Goal: Task Accomplishment & Management: Use online tool/utility

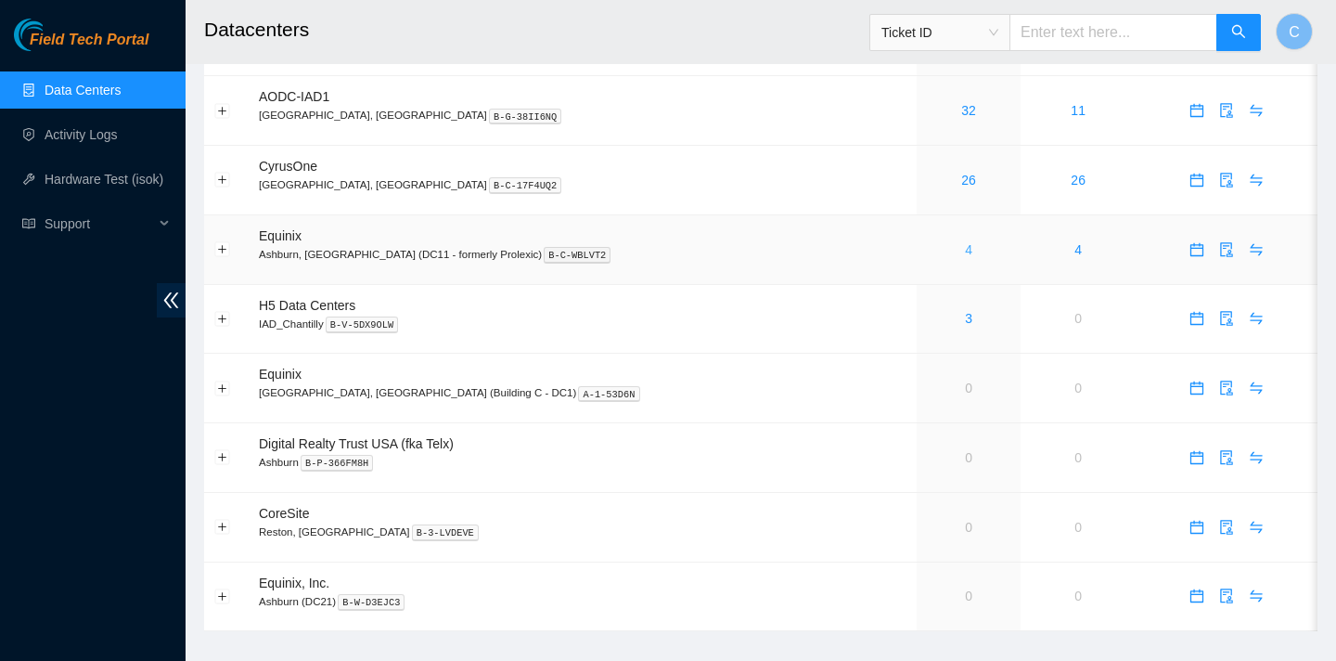
scroll to position [258, 0]
click at [965, 246] on link "4" at bounding box center [968, 248] width 7 height 15
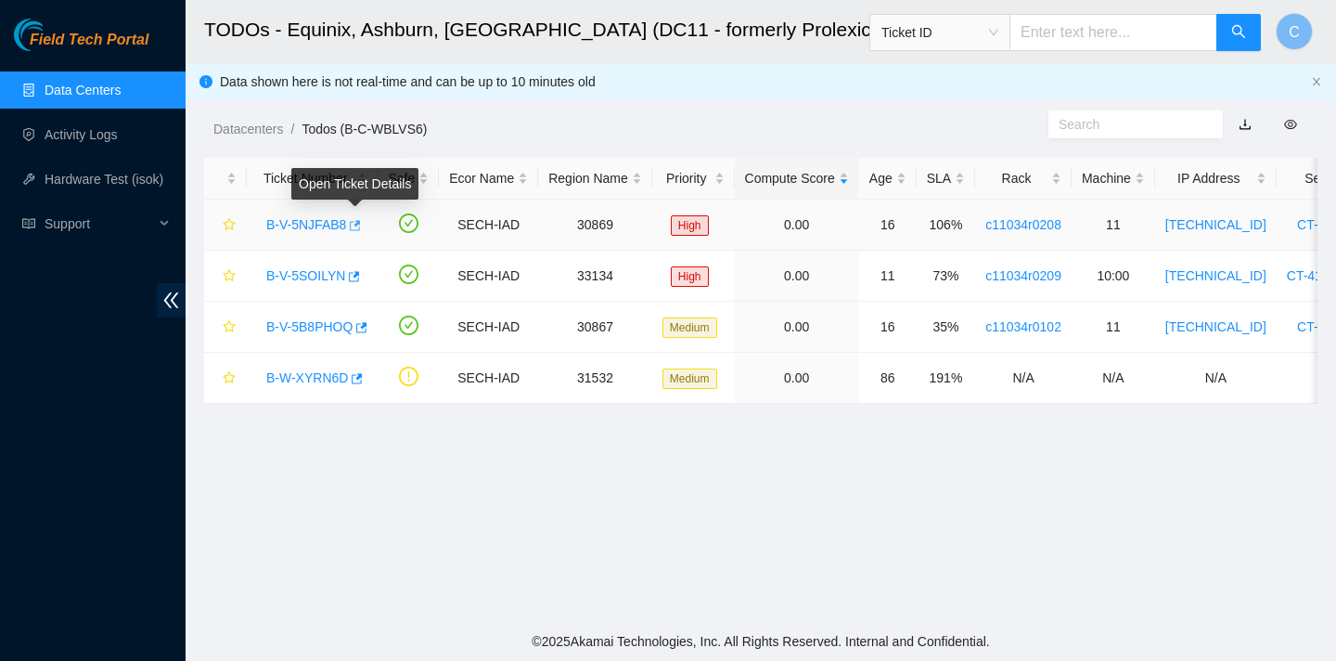
click at [358, 226] on icon "button" at bounding box center [353, 225] width 13 height 13
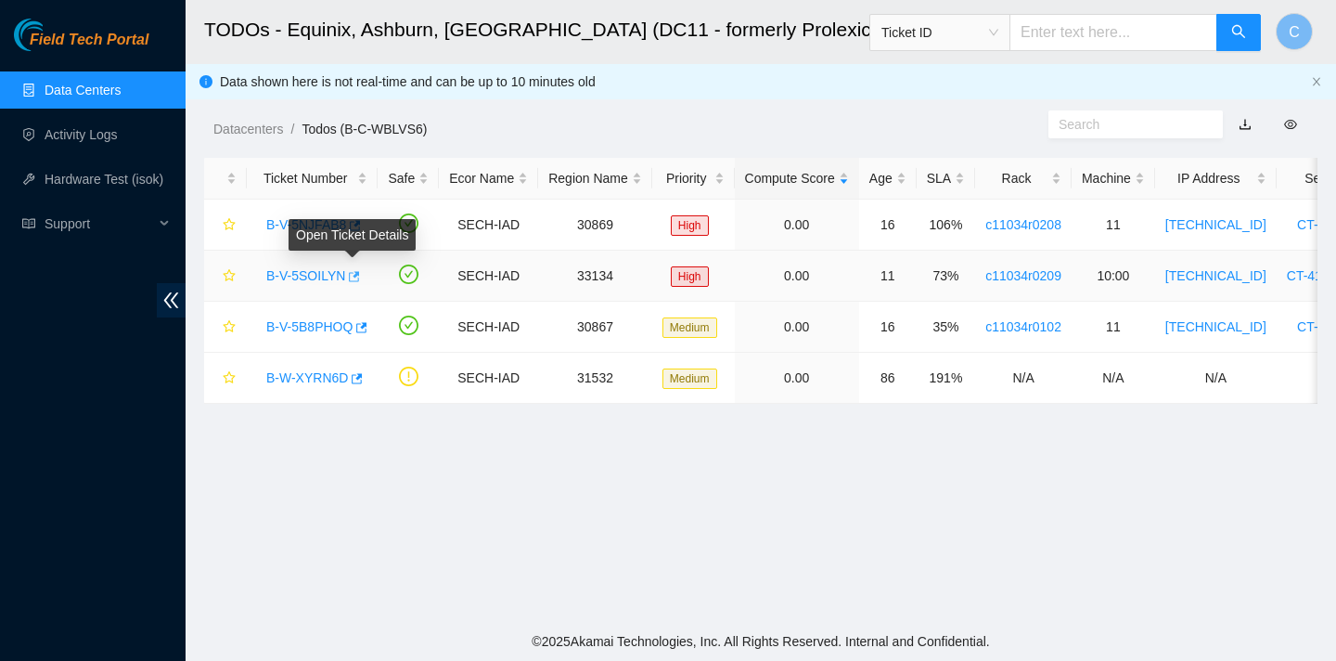
click at [357, 275] on icon "button" at bounding box center [354, 276] width 11 height 10
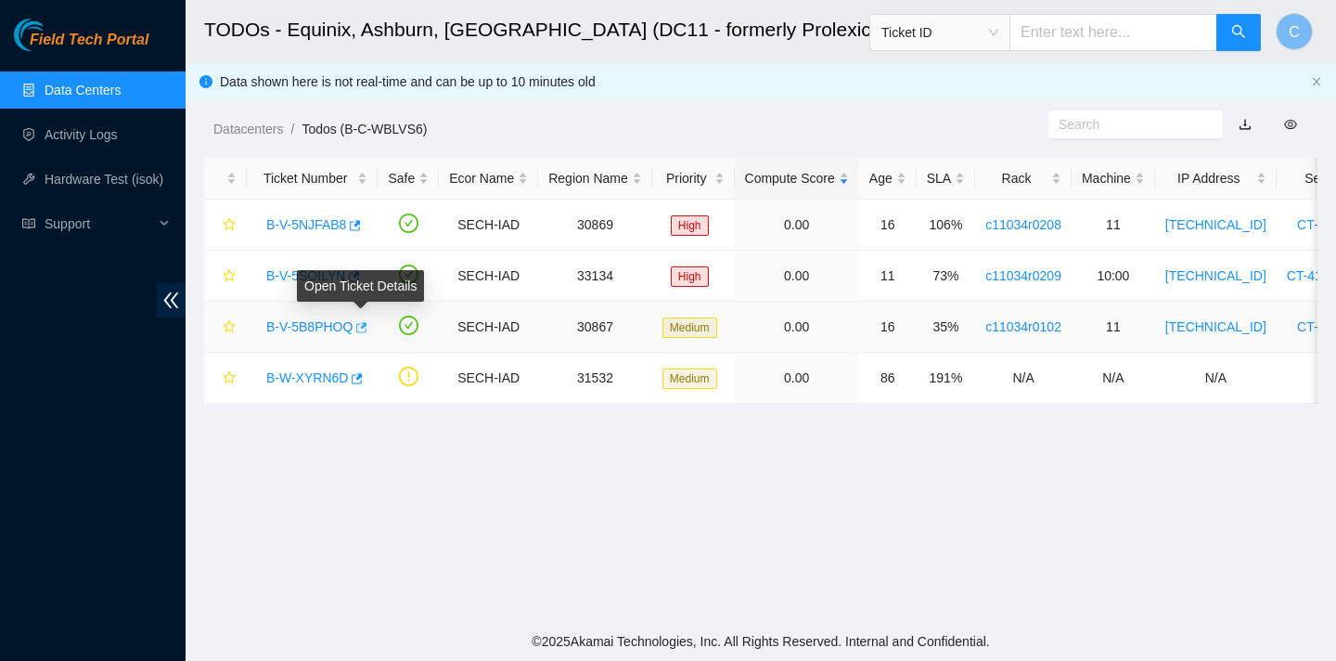
click at [367, 326] on icon "button" at bounding box center [361, 327] width 11 height 10
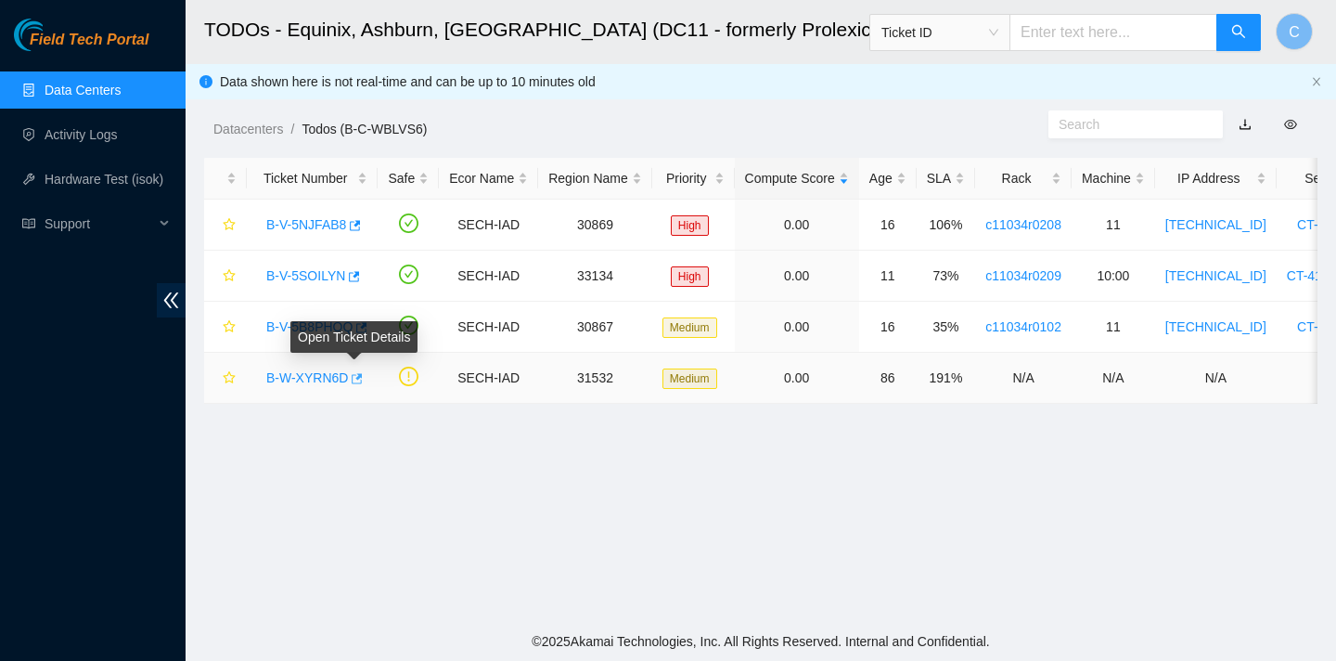
click at [359, 379] on icon "button" at bounding box center [358, 378] width 11 height 10
click at [121, 91] on link "Data Centers" at bounding box center [83, 90] width 76 height 15
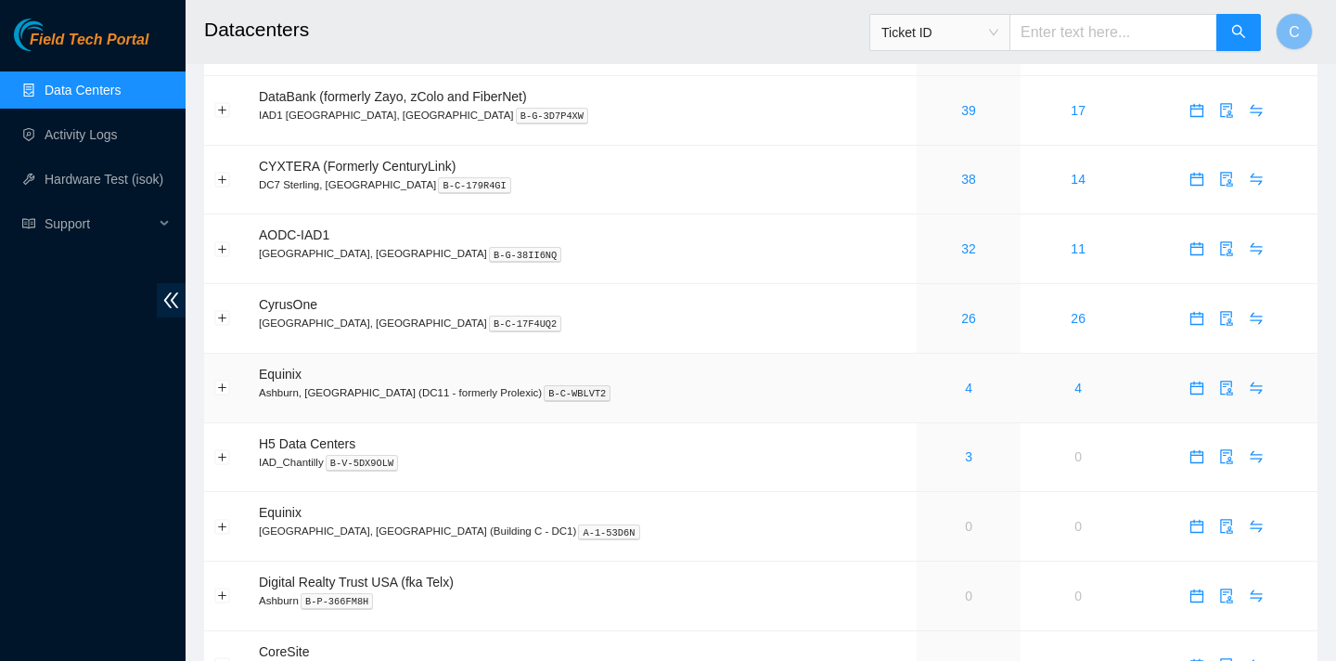
scroll to position [113, 0]
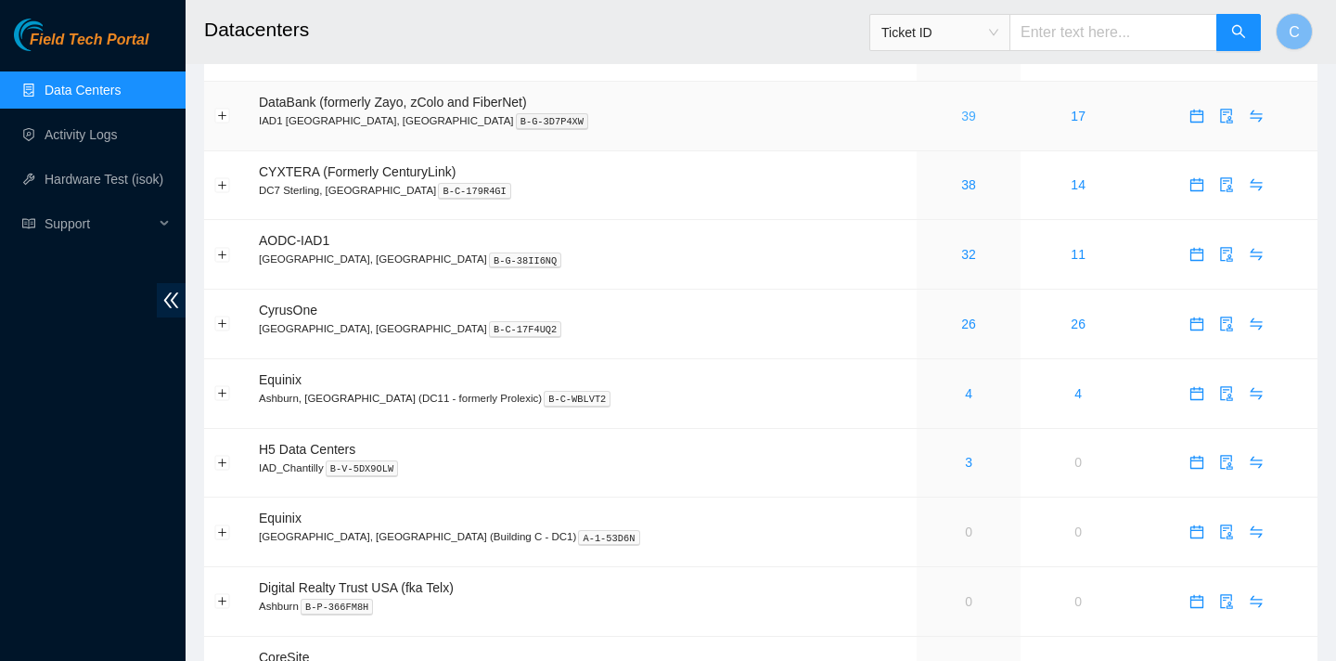
click at [961, 109] on link "39" at bounding box center [968, 116] width 15 height 15
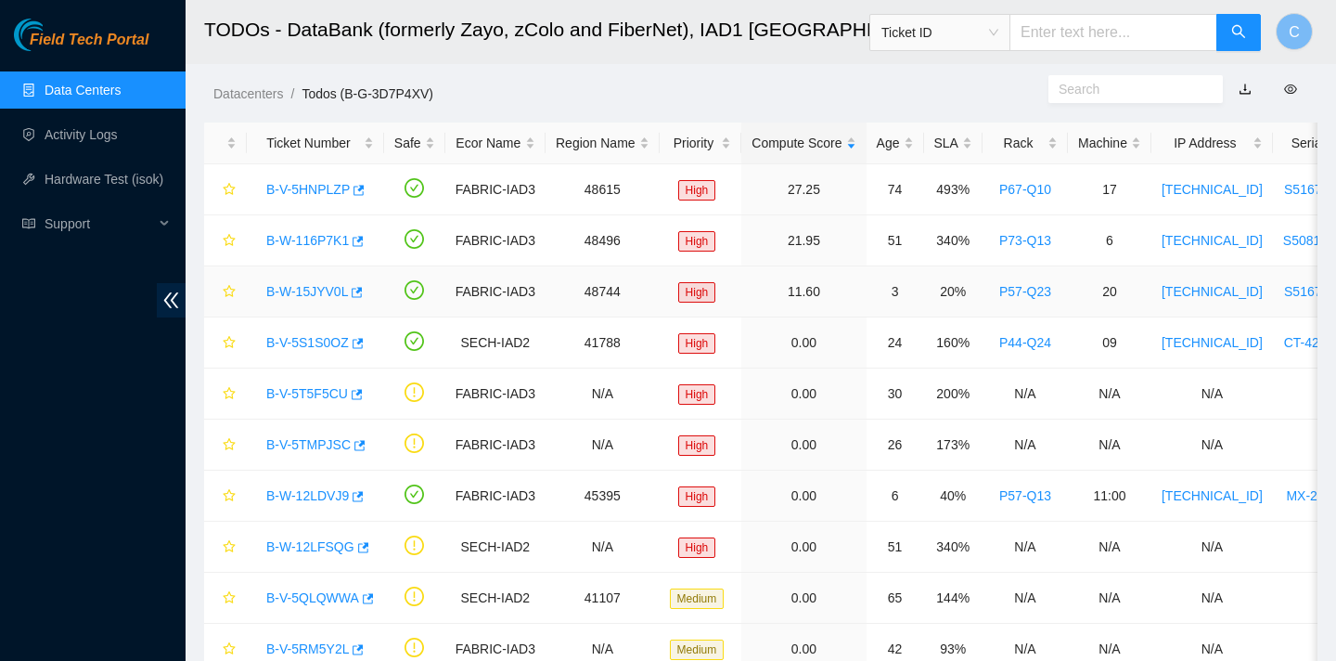
scroll to position [39, 0]
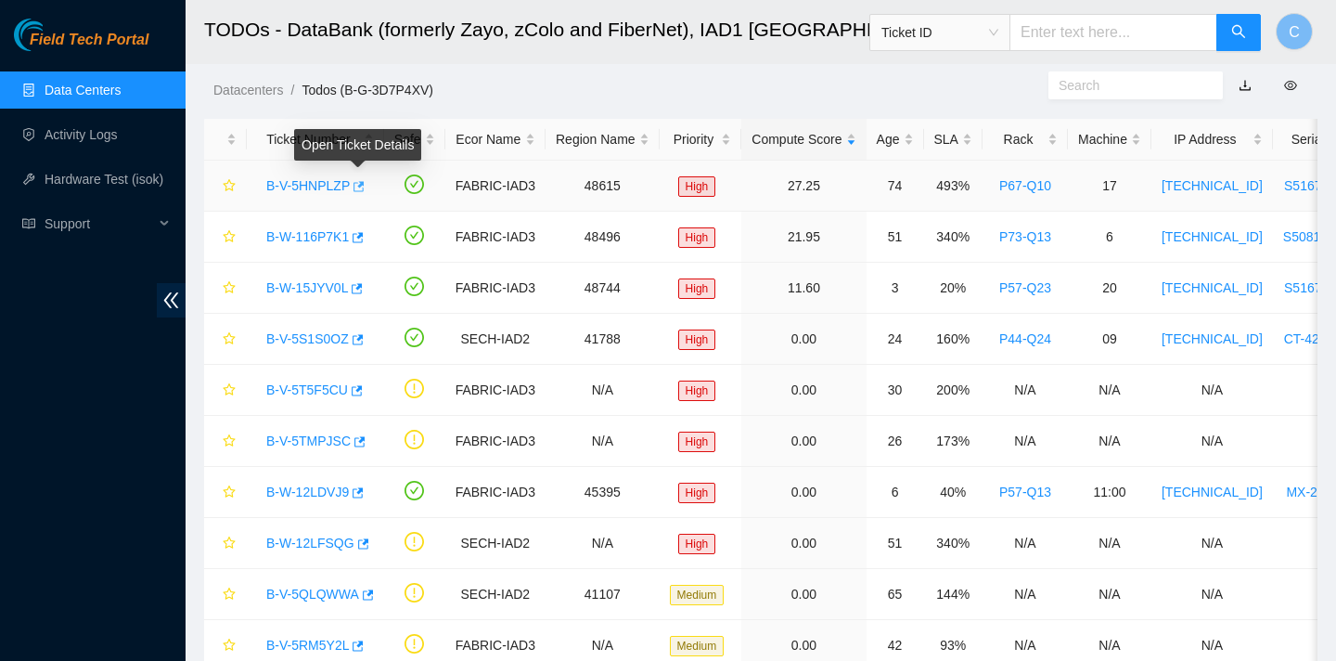
click at [361, 187] on icon "button" at bounding box center [357, 186] width 13 height 13
click at [571, 87] on ol "Datacenters / Todos (B-G-3D7P4XV) /" at bounding box center [630, 90] width 835 height 20
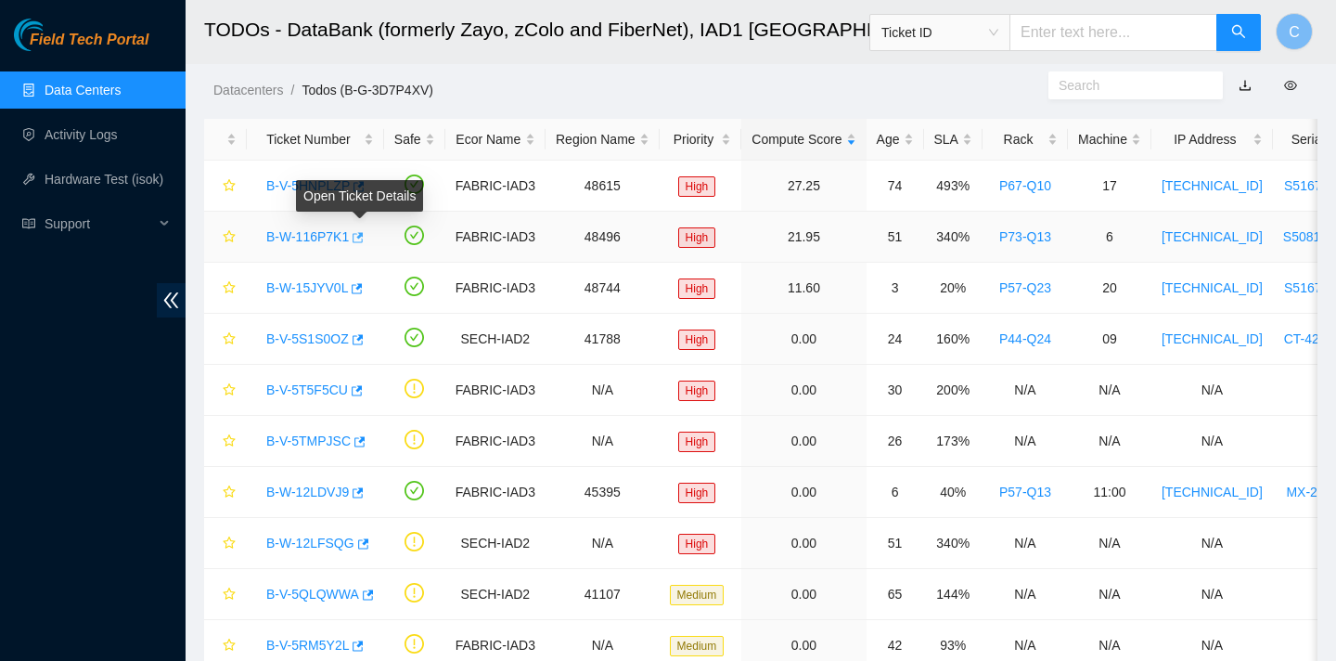
click at [364, 231] on button "button" at bounding box center [356, 238] width 15 height 30
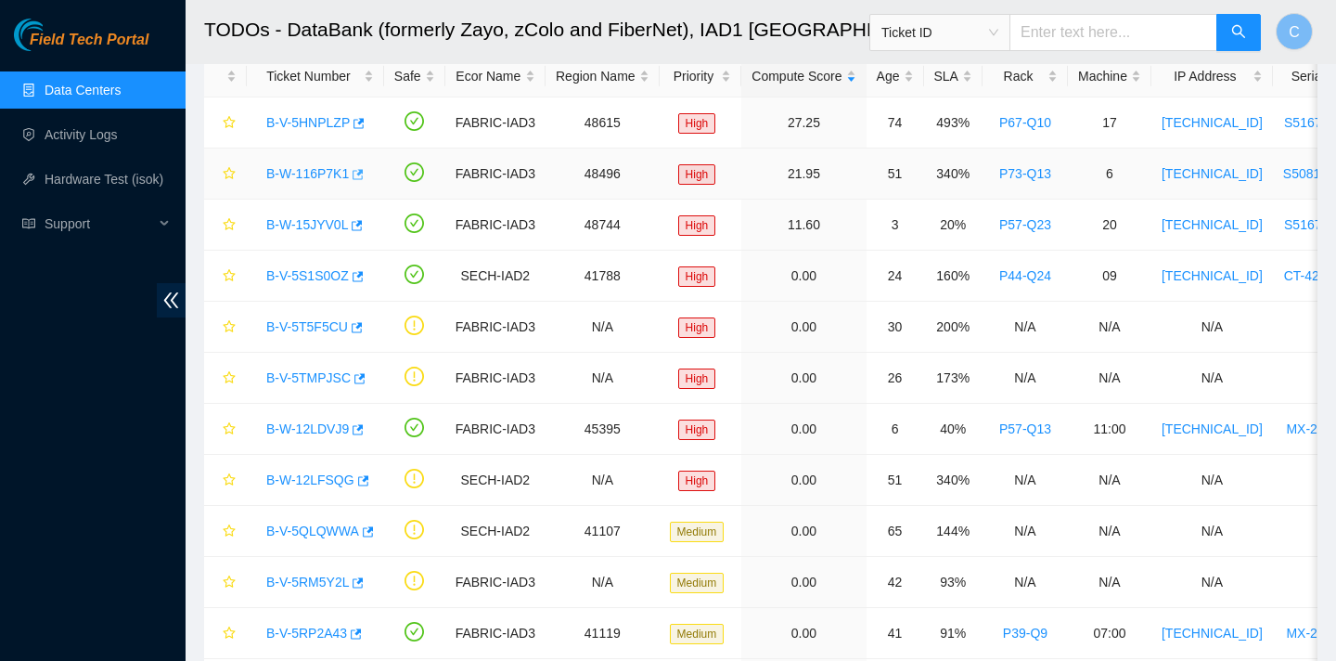
scroll to position [0, 0]
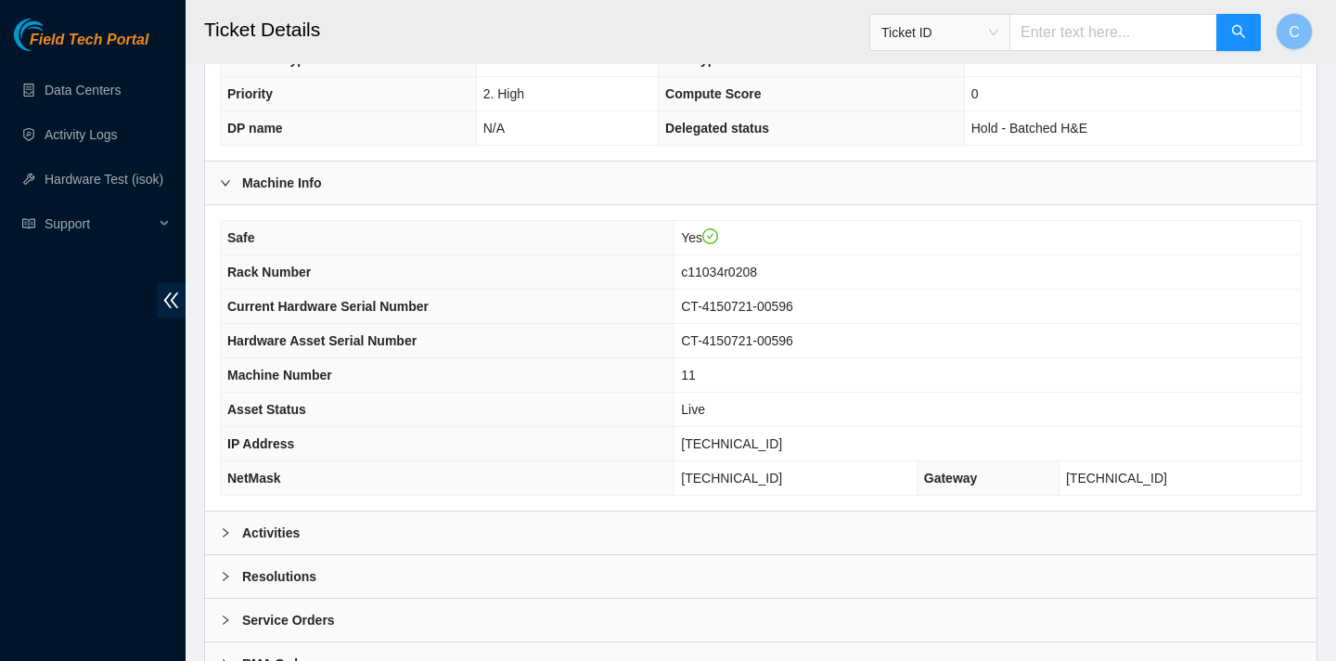
scroll to position [496, 0]
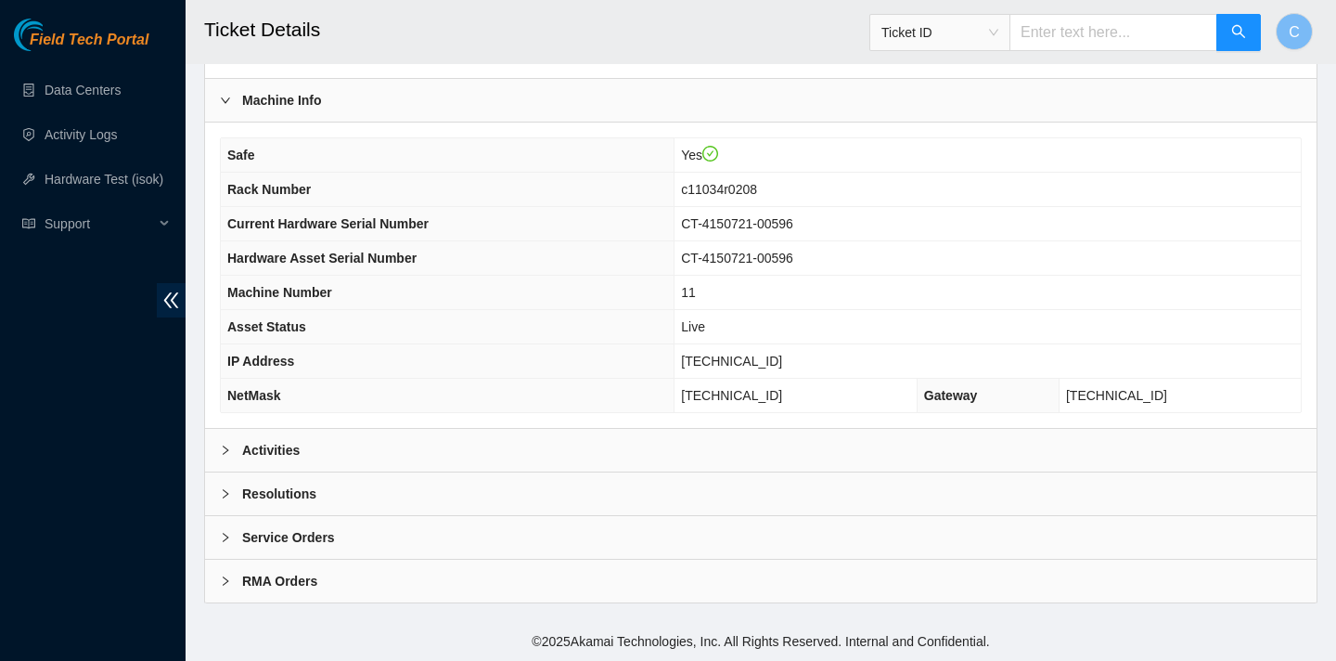
click at [441, 448] on div "Activities" at bounding box center [761, 450] width 1112 height 43
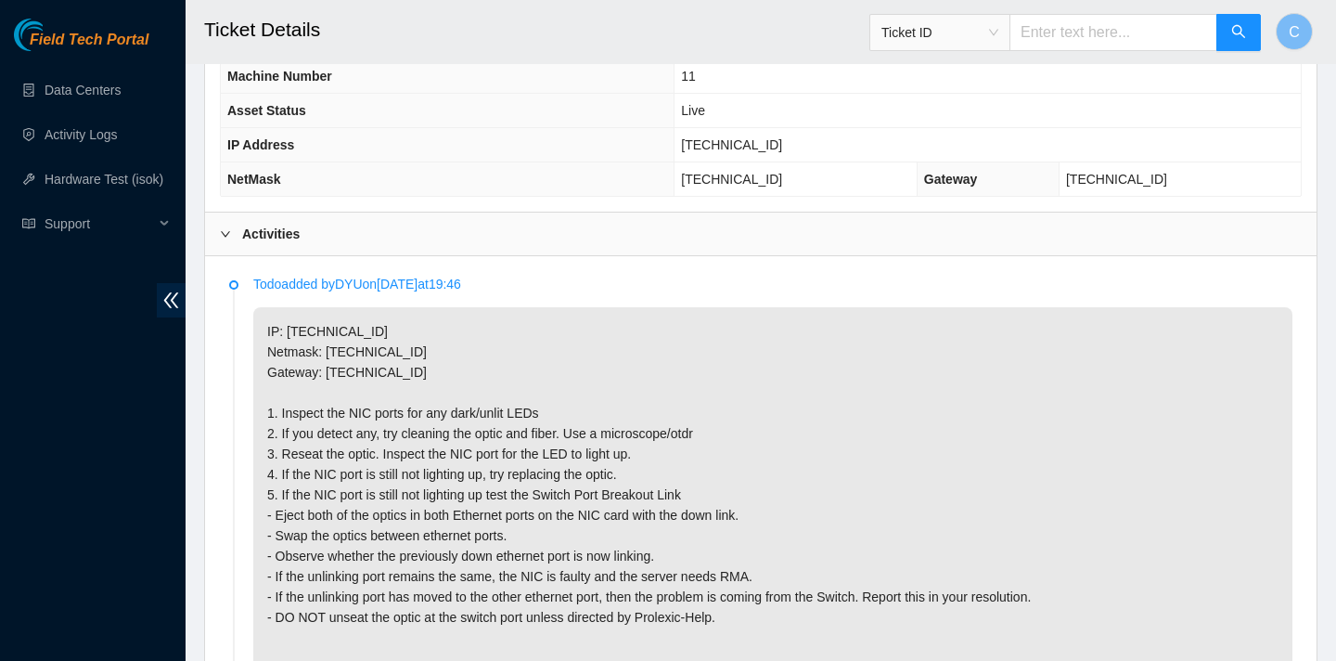
scroll to position [687, 0]
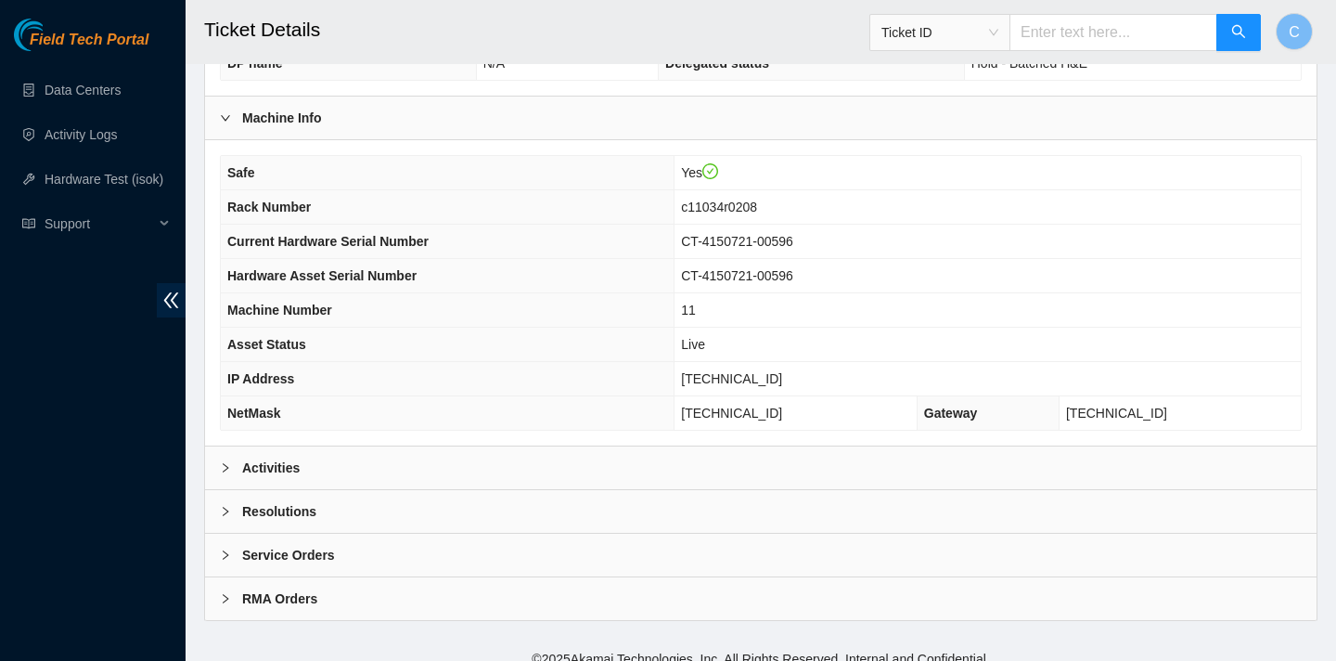
scroll to position [496, 0]
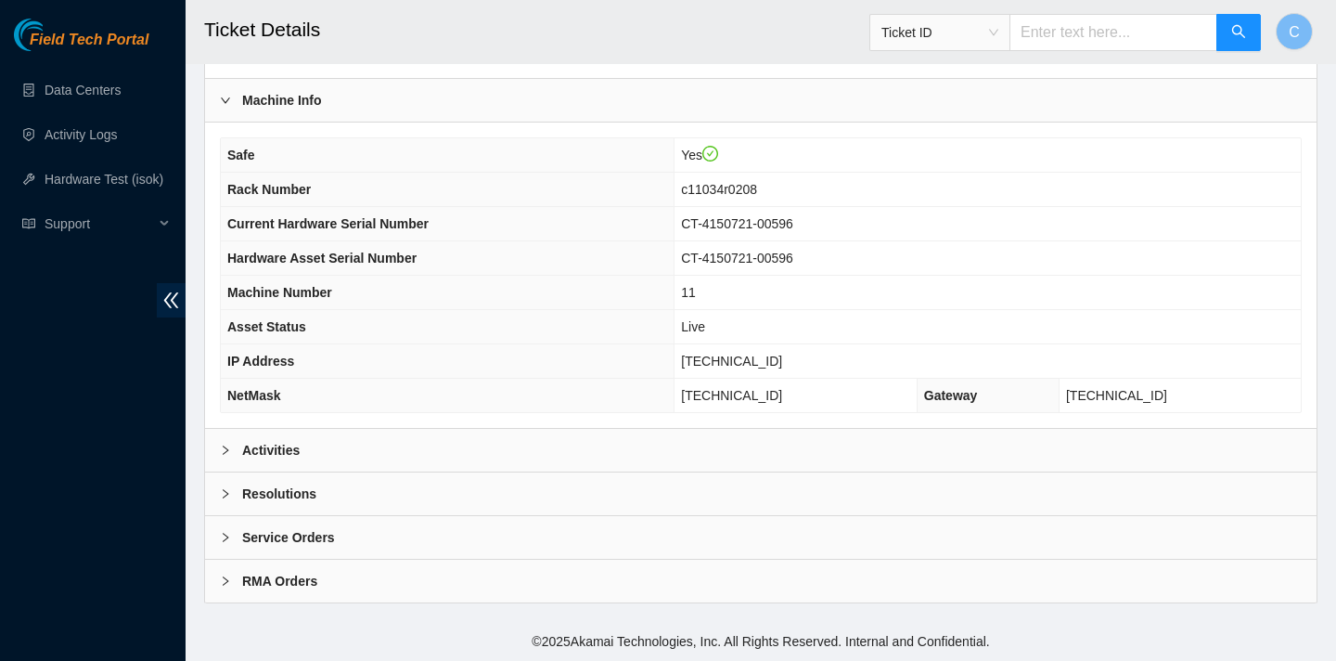
click at [624, 448] on div "Activities" at bounding box center [761, 450] width 1112 height 43
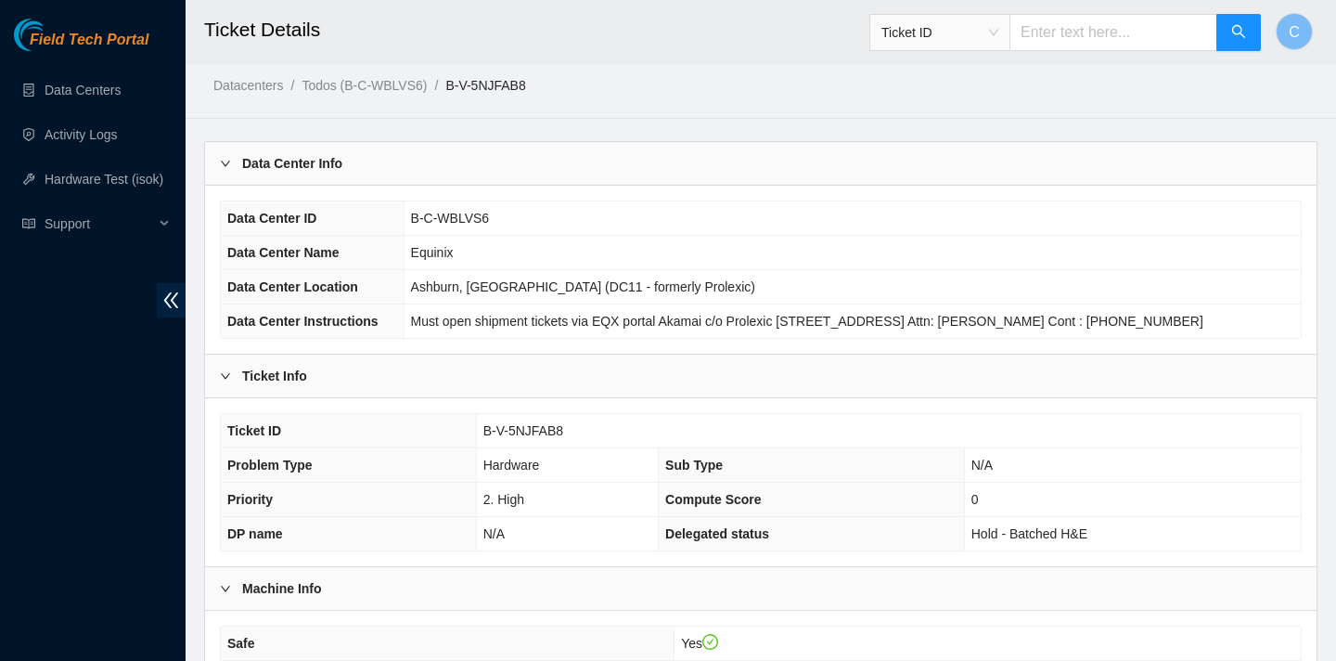
scroll to position [0, 0]
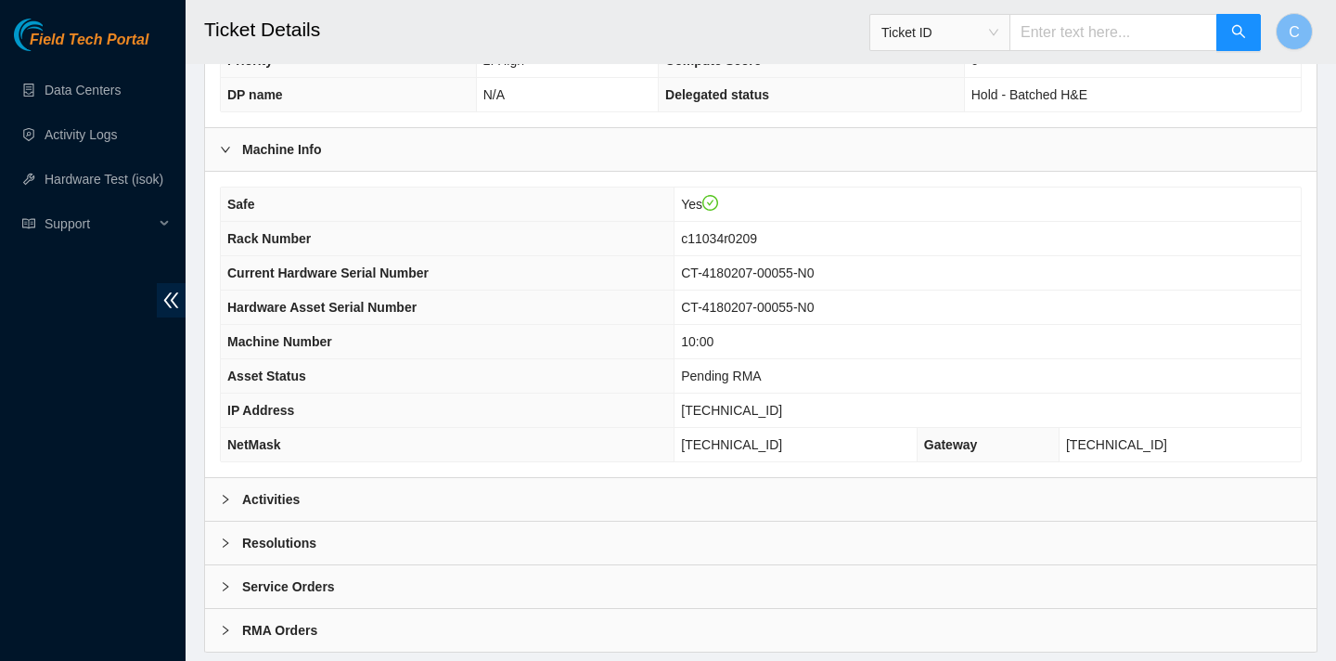
scroll to position [496, 0]
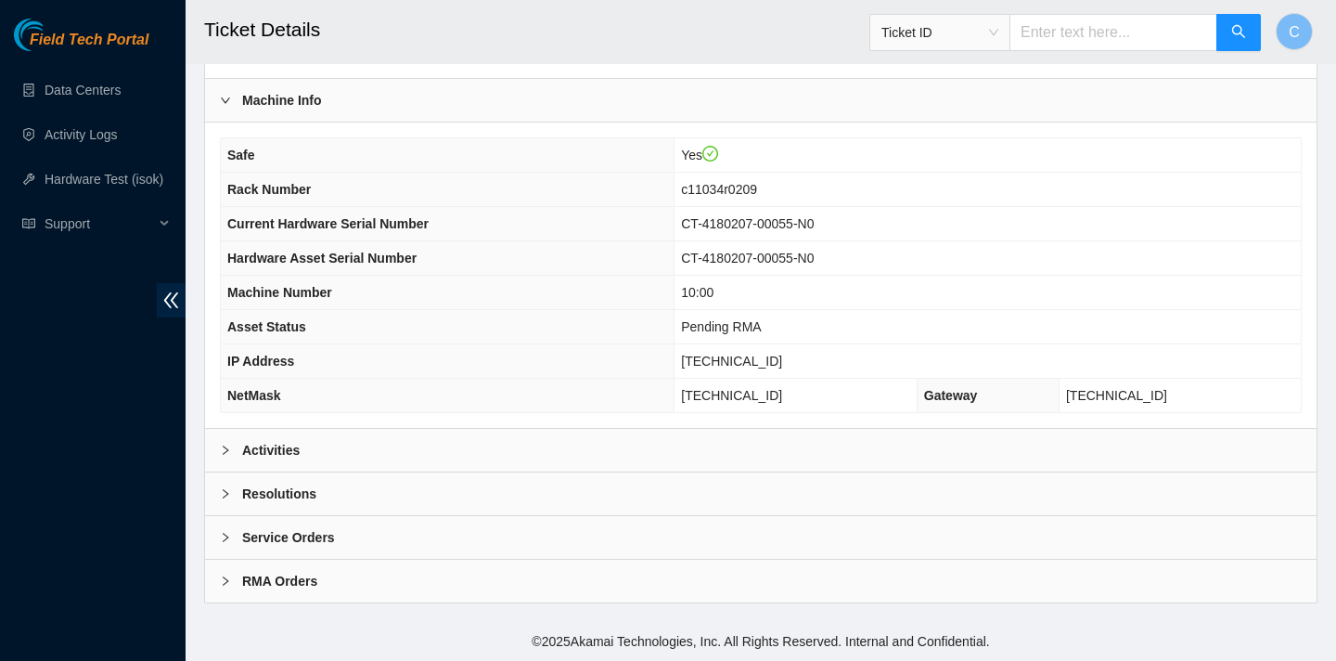
click at [606, 454] on div "Activities" at bounding box center [761, 450] width 1112 height 43
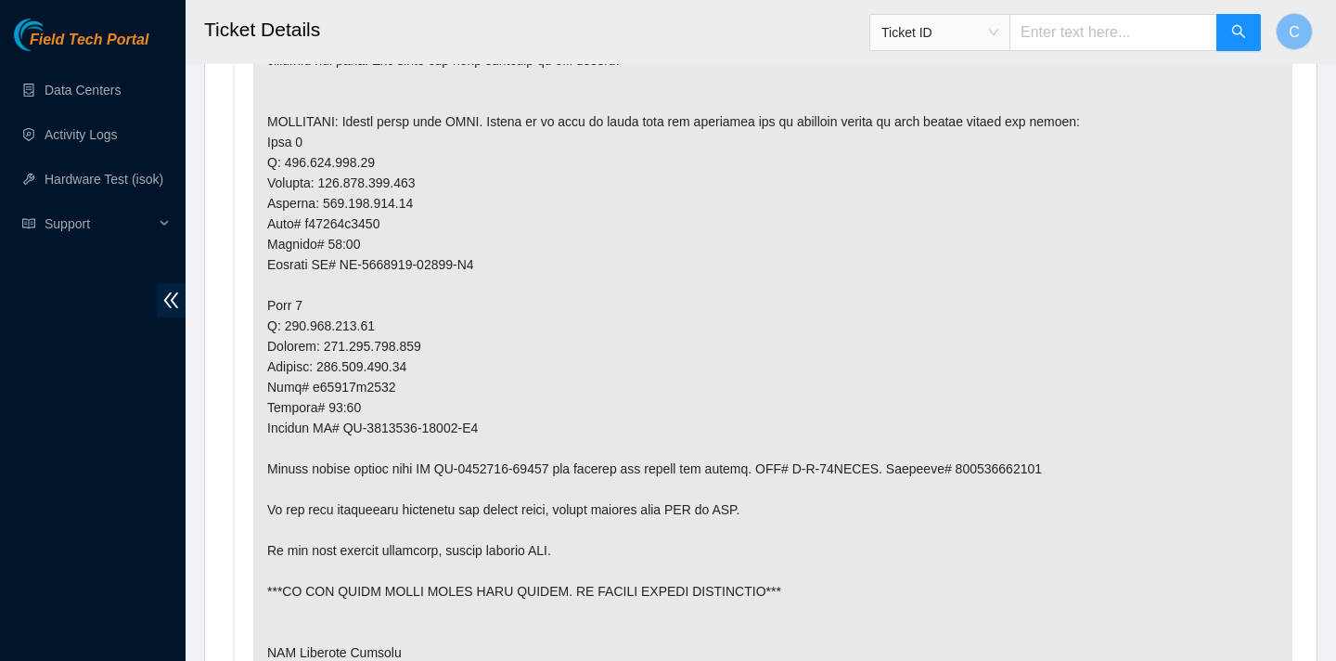
scroll to position [1060, 0]
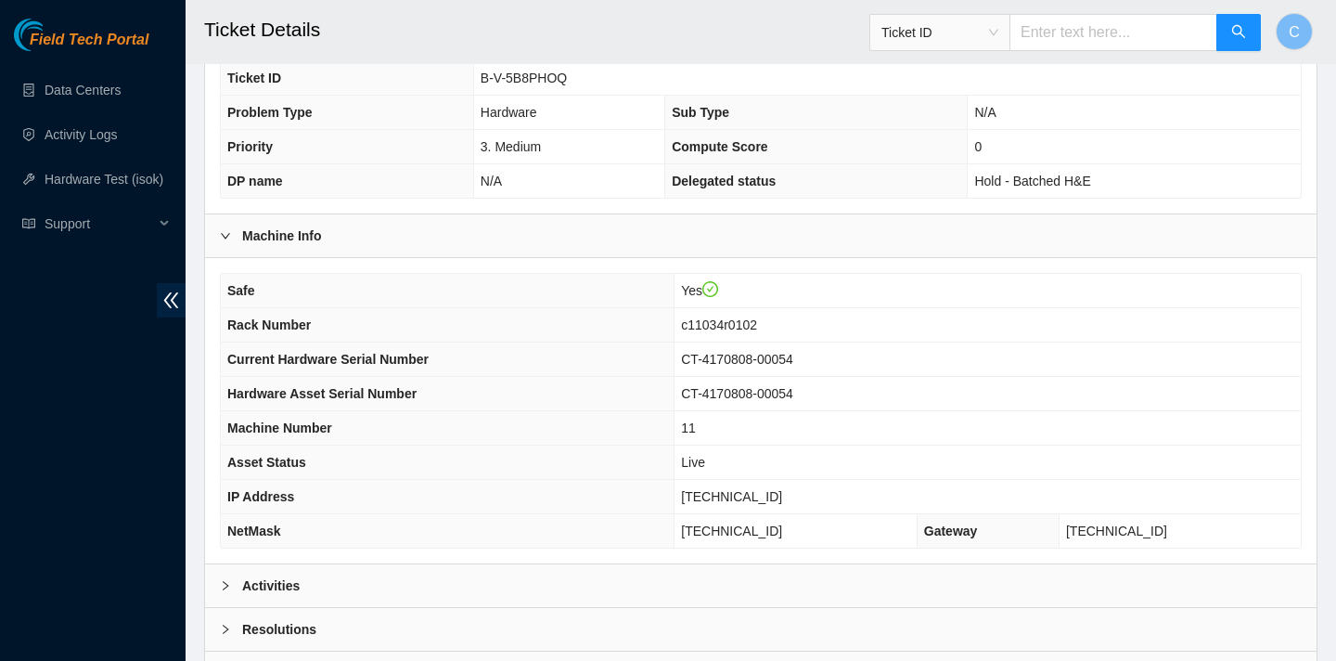
scroll to position [496, 0]
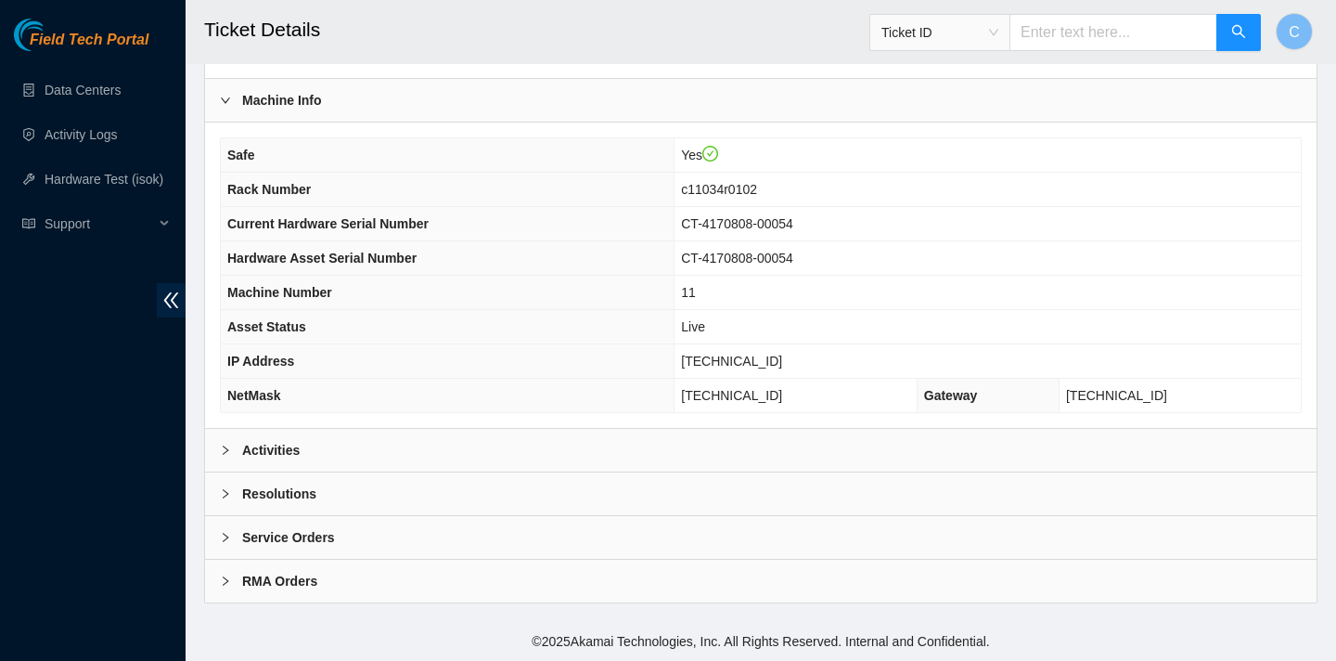
click at [359, 442] on div "Activities" at bounding box center [761, 450] width 1112 height 43
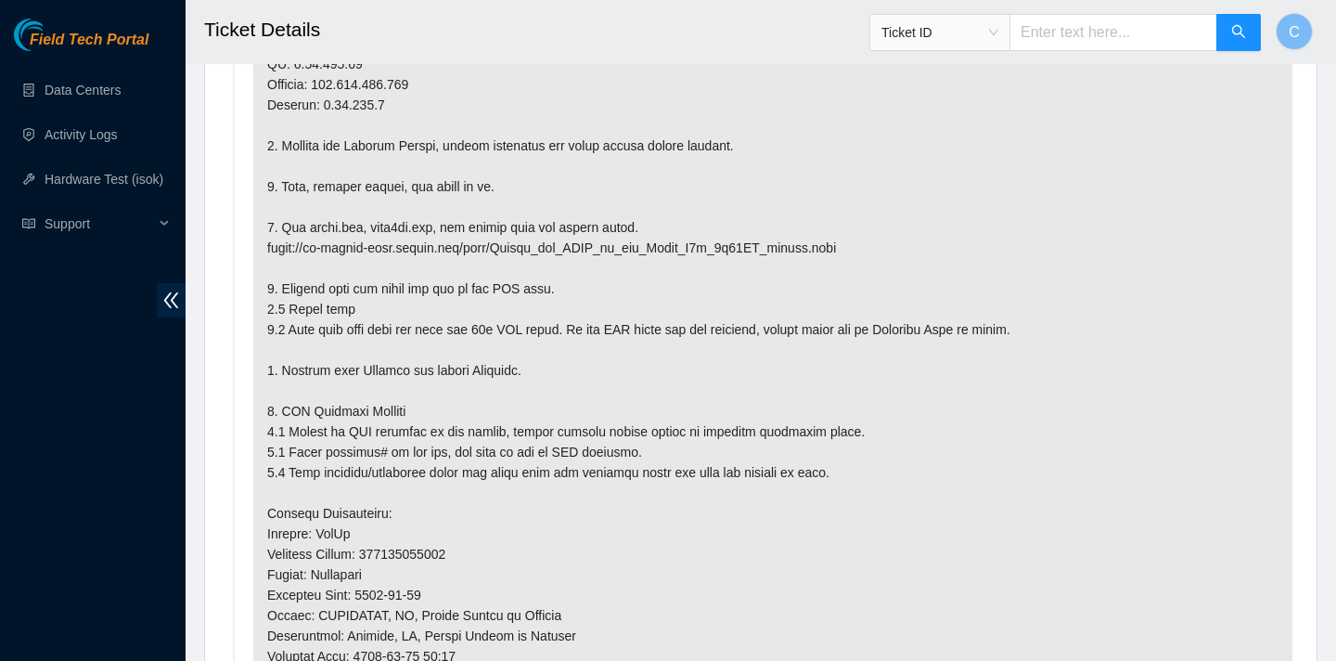
scroll to position [1054, 0]
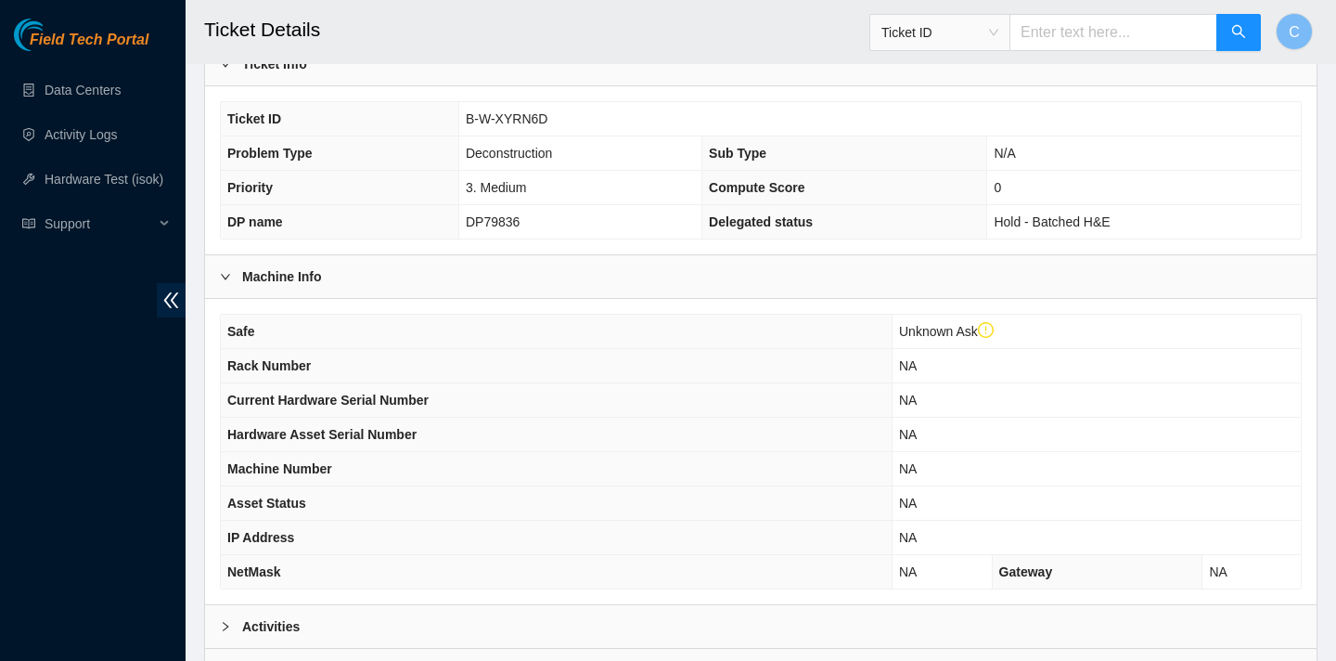
scroll to position [532, 0]
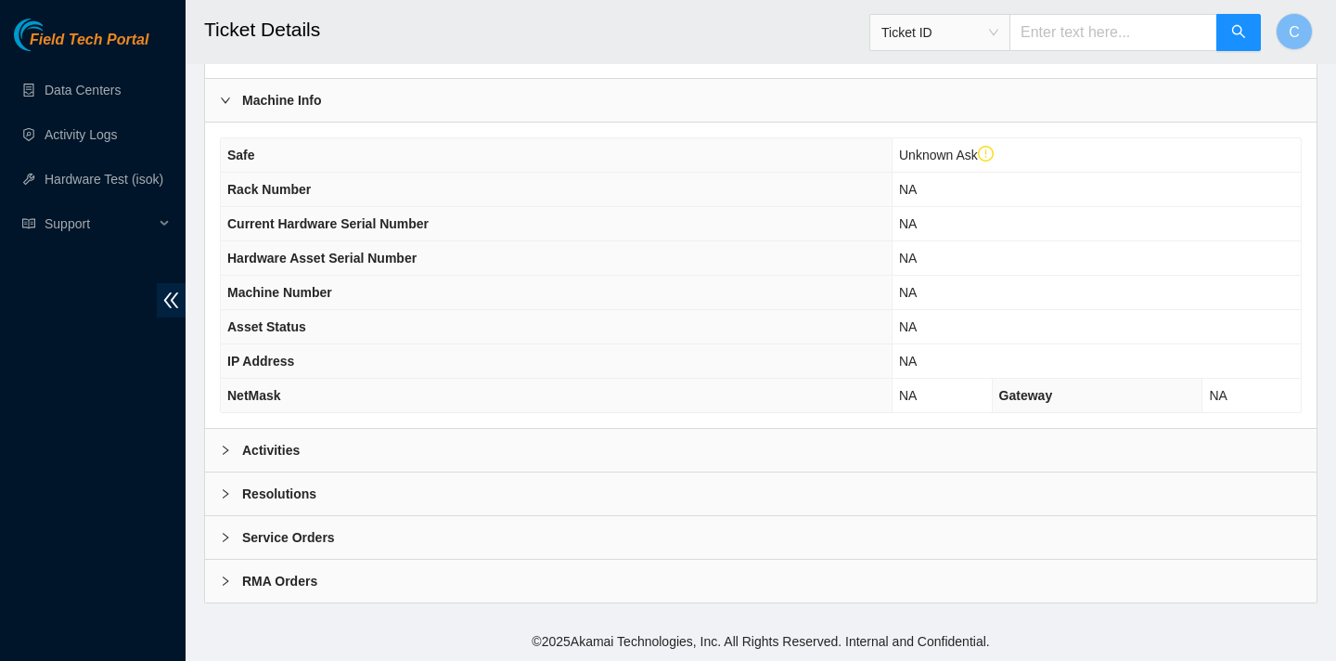
click at [360, 438] on div "Activities" at bounding box center [761, 450] width 1112 height 43
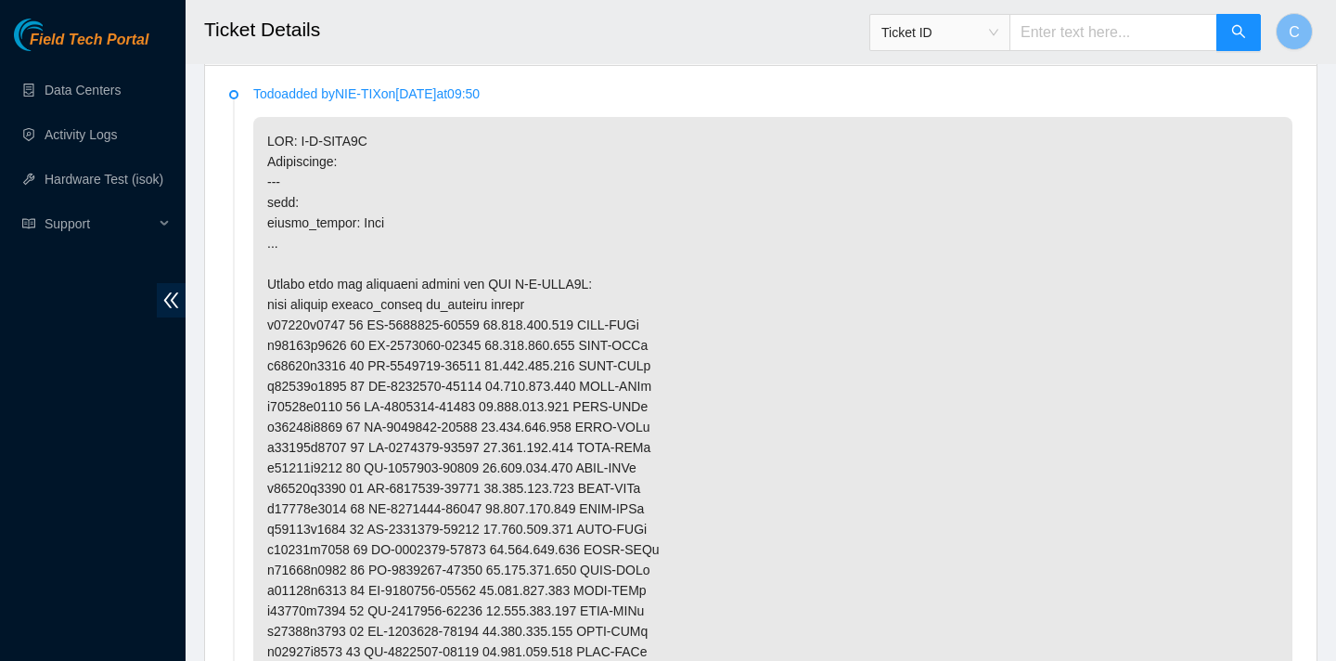
scroll to position [930, 0]
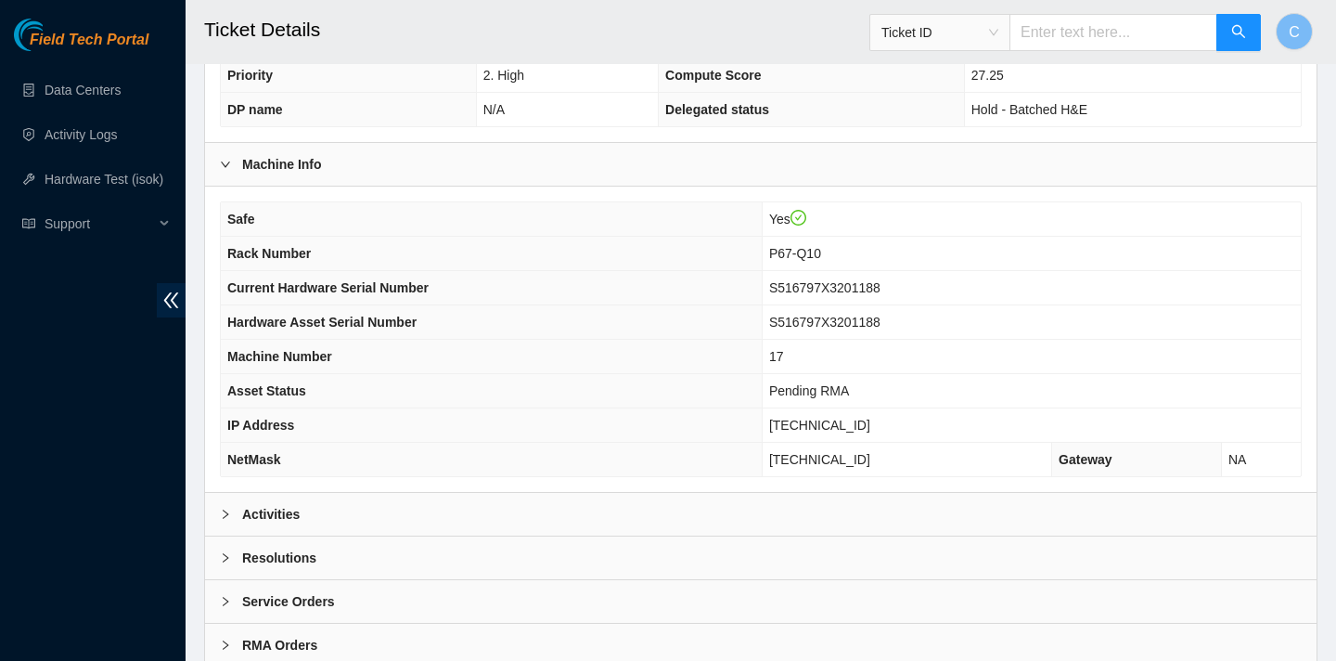
scroll to position [537, 0]
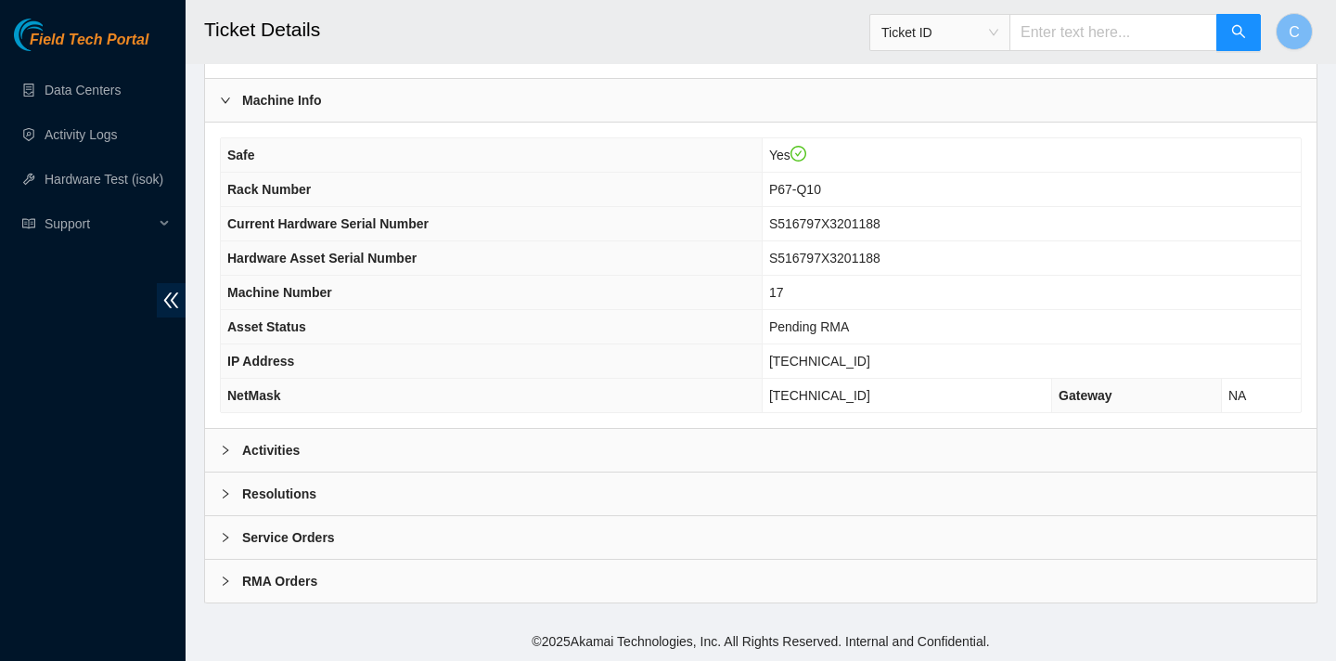
click at [390, 450] on div "Activities" at bounding box center [761, 450] width 1112 height 43
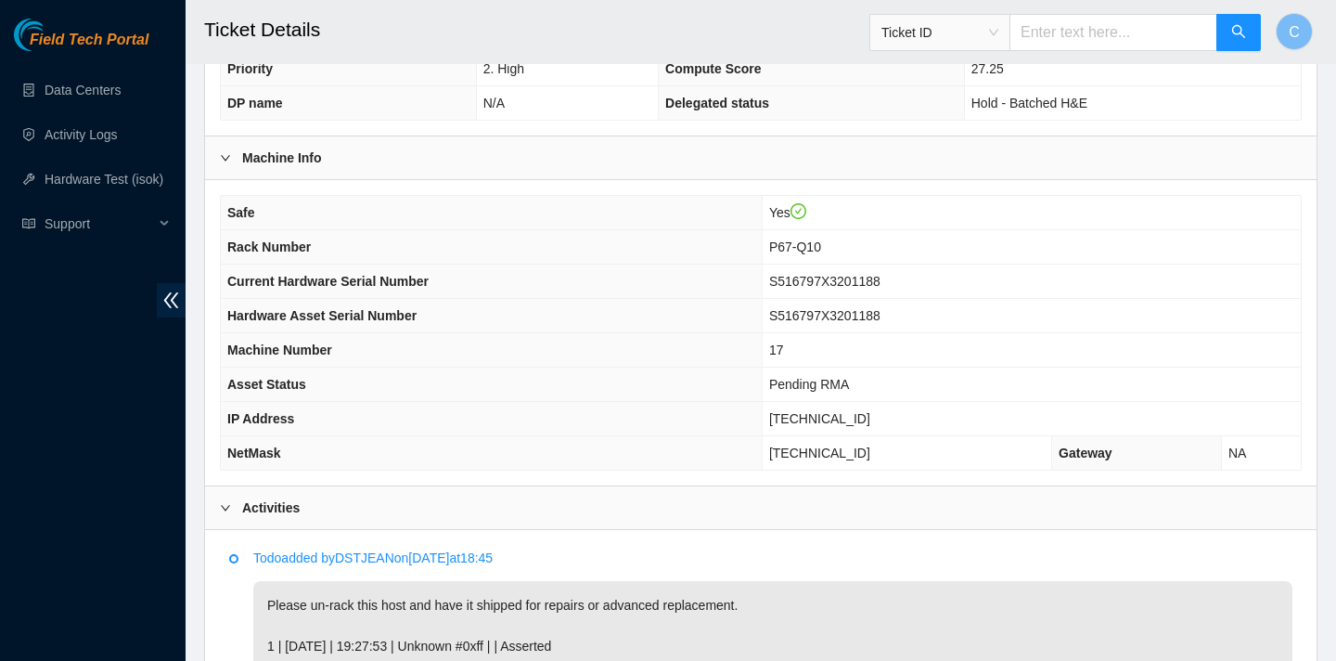
scroll to position [0, 0]
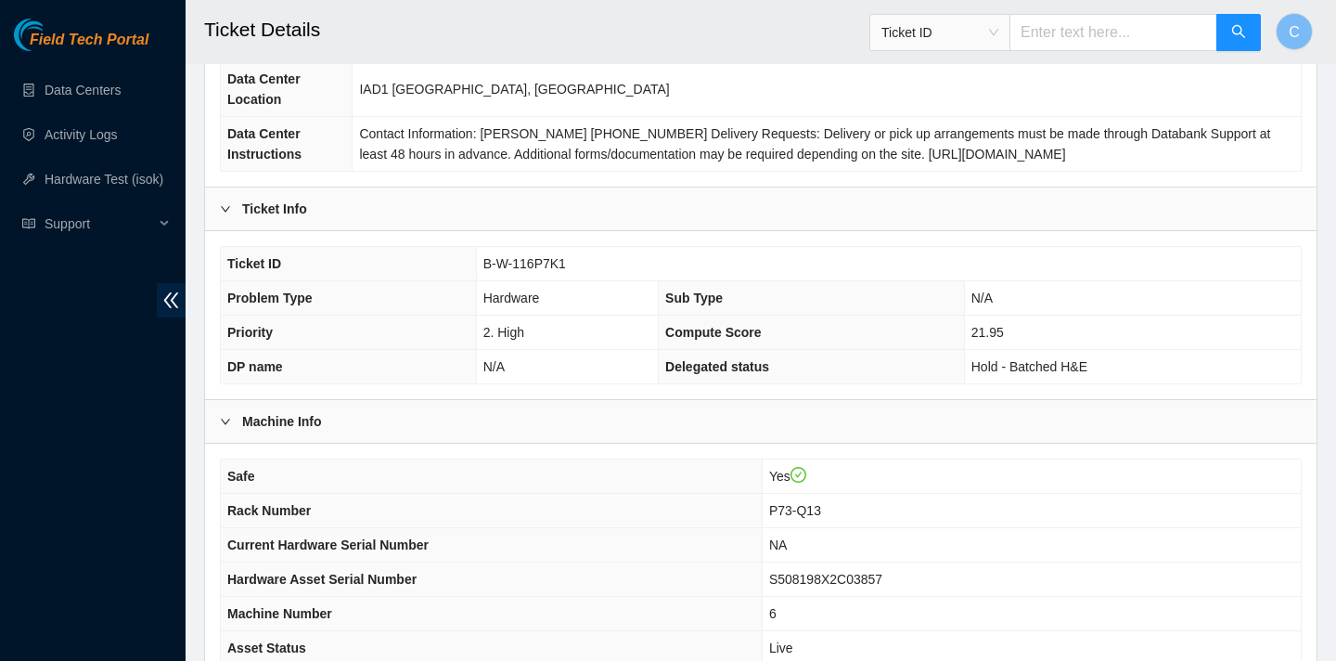
scroll to position [537, 0]
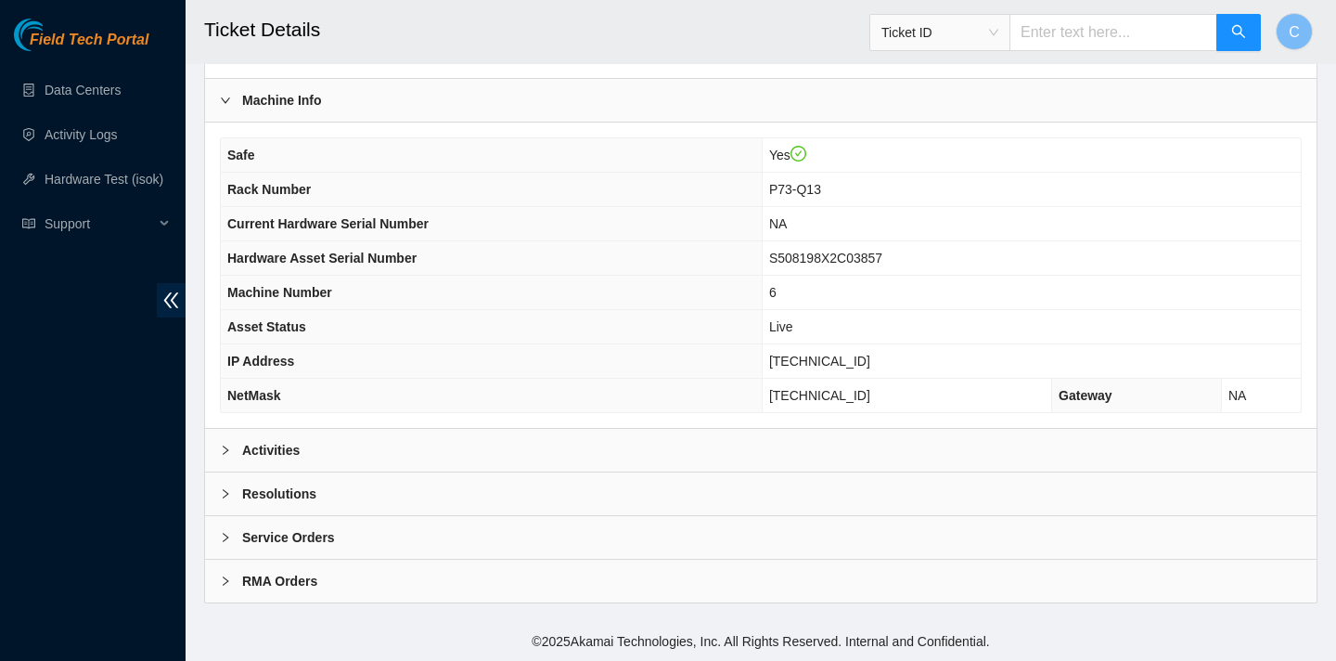
click at [374, 435] on div "Activities" at bounding box center [761, 450] width 1112 height 43
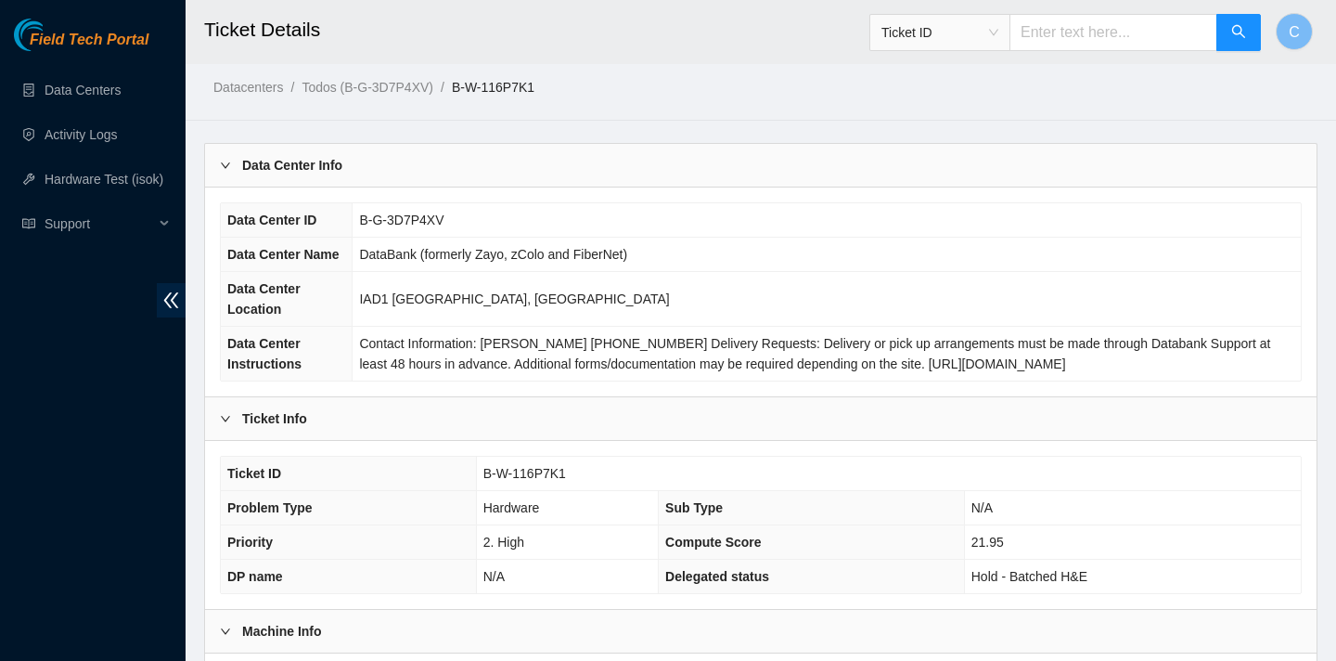
scroll to position [0, 0]
